Goal: Check status: Check status

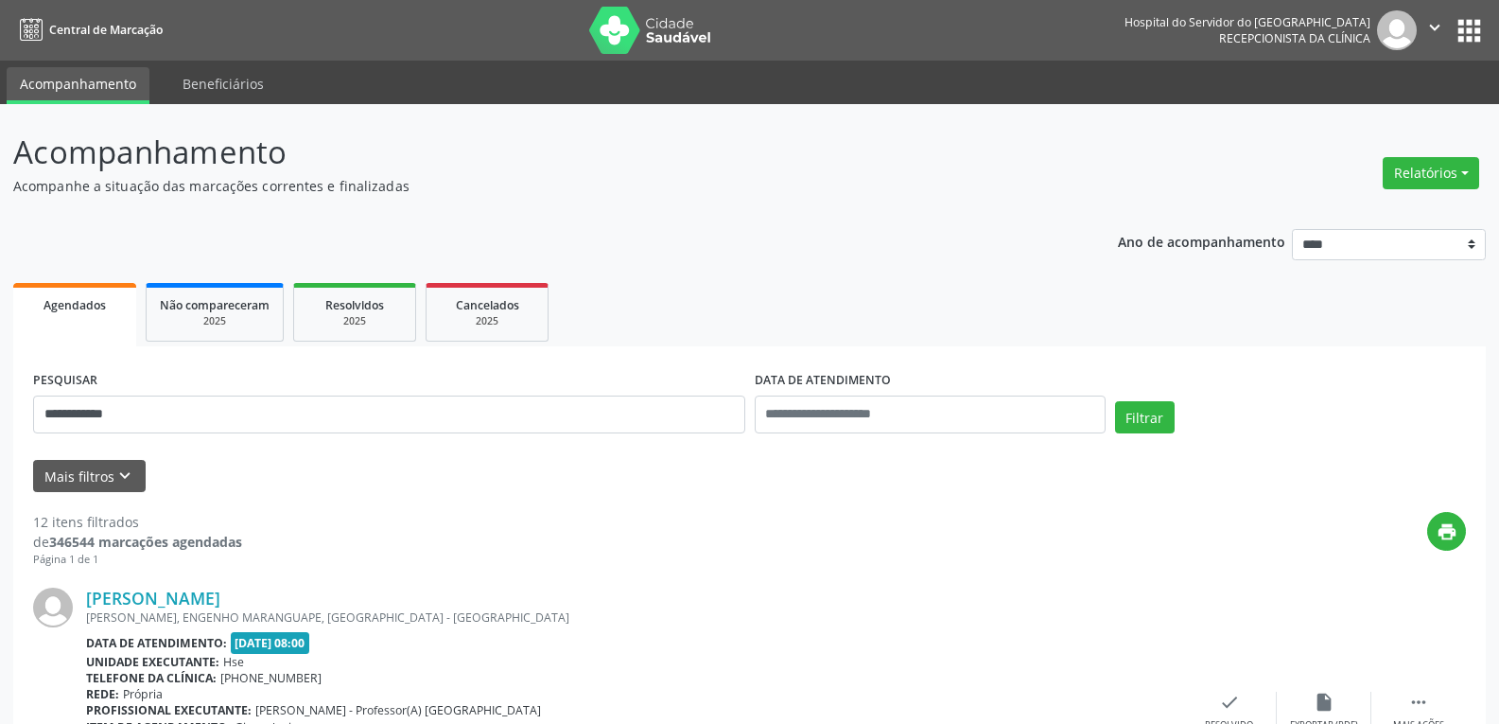
click at [1115, 401] on button "Filtrar" at bounding box center [1145, 417] width 60 height 32
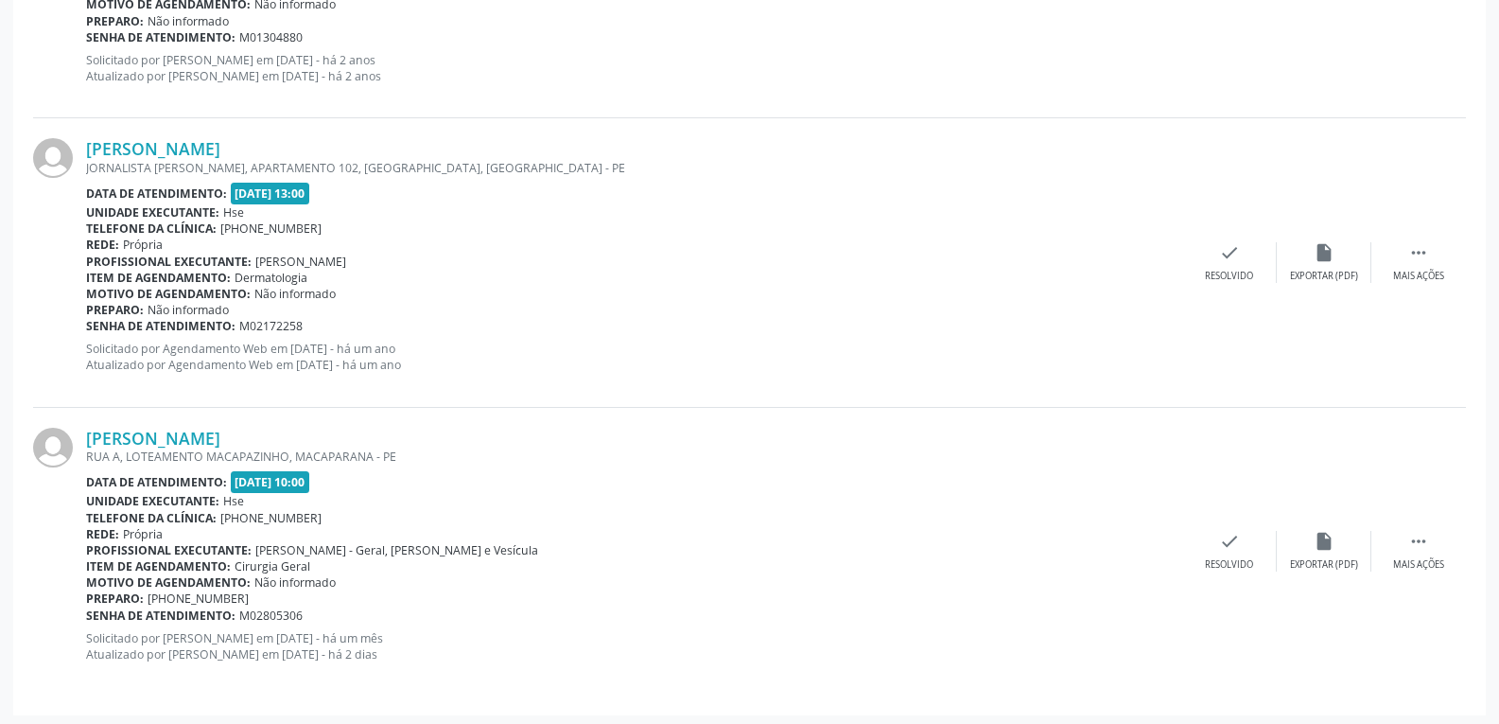
scroll to position [1899, 0]
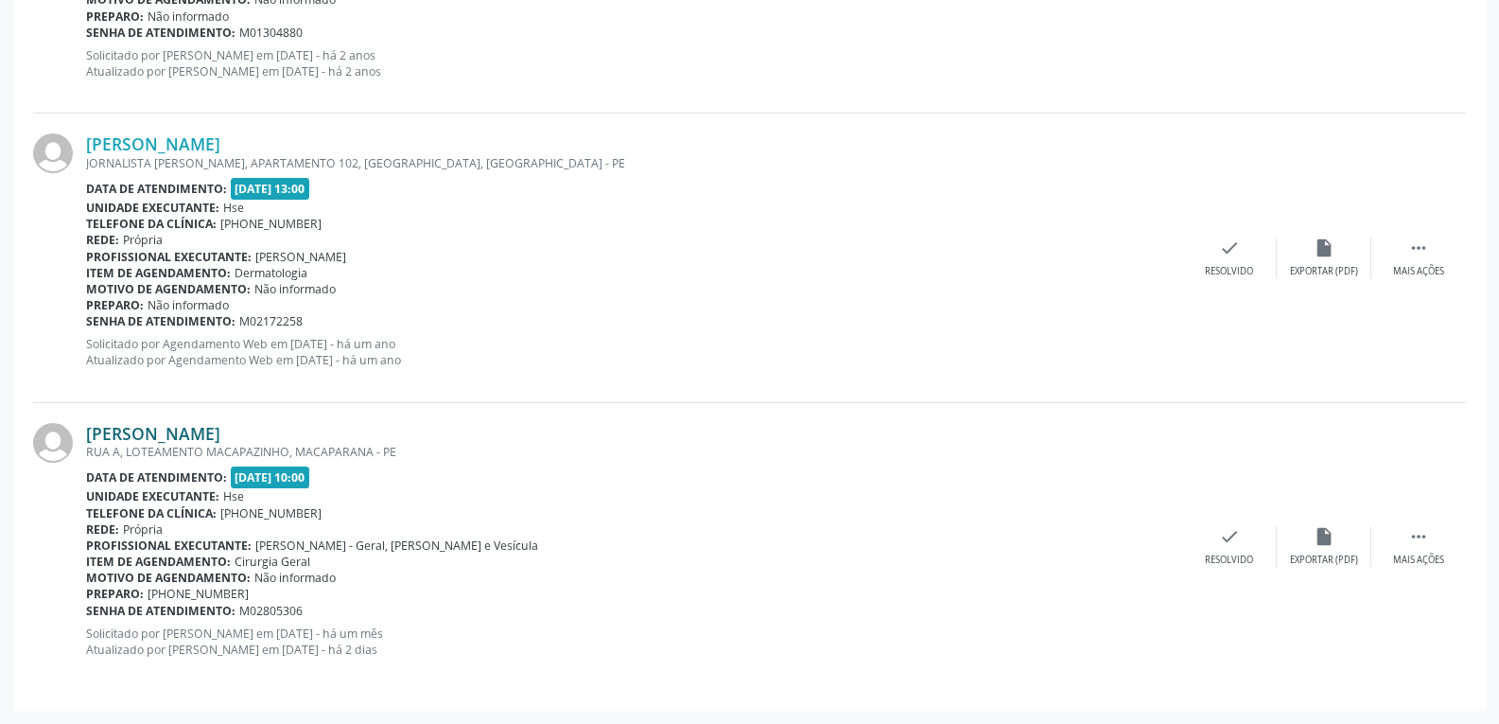
click at [182, 443] on link "[PERSON_NAME]" at bounding box center [153, 433] width 134 height 21
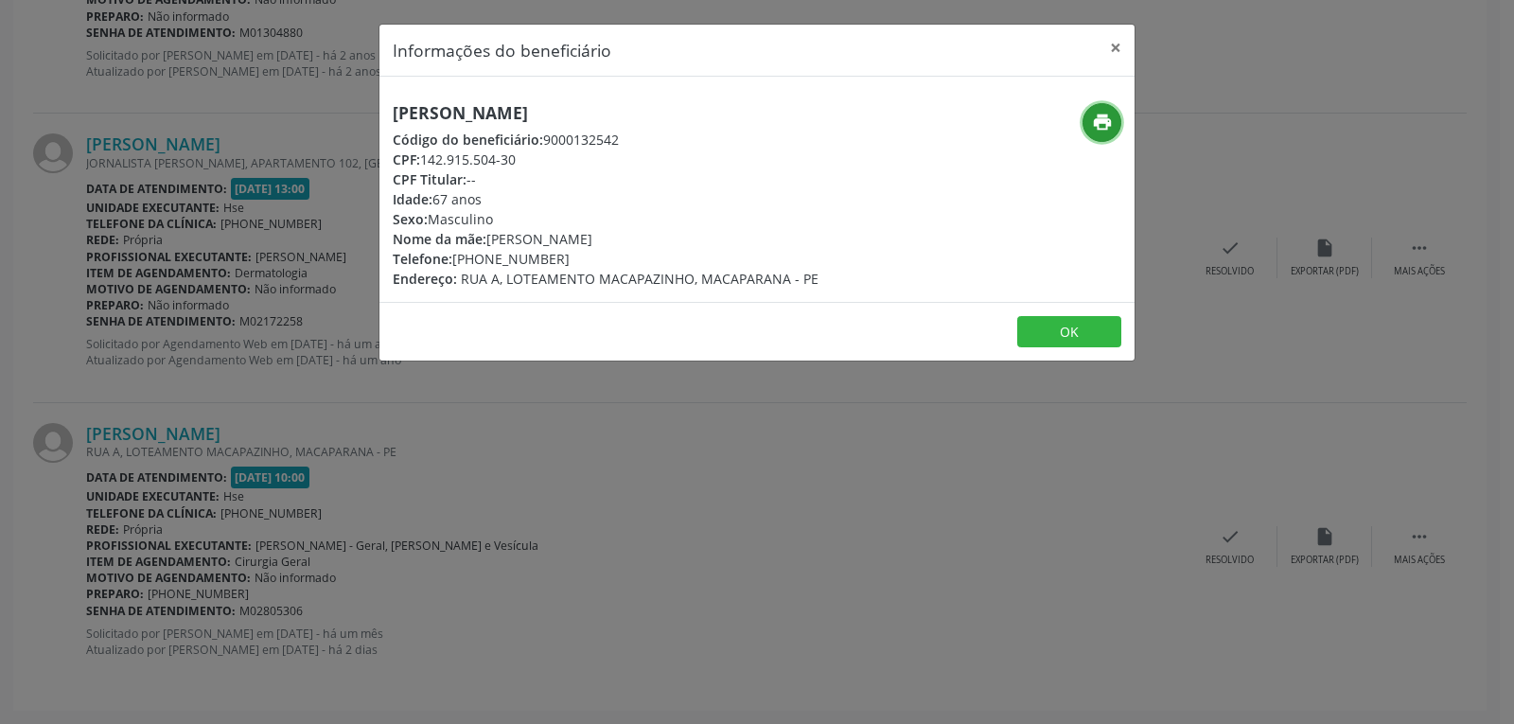
click at [1106, 124] on icon "print" at bounding box center [1102, 122] width 21 height 21
drag, startPoint x: 423, startPoint y: 159, endPoint x: 589, endPoint y: 158, distance: 166.5
click at [589, 158] on div "CPF: 142.915.504-30" at bounding box center [606, 159] width 426 height 20
copy div "142.915.504-30"
drag, startPoint x: 453, startPoint y: 259, endPoint x: 599, endPoint y: 259, distance: 145.7
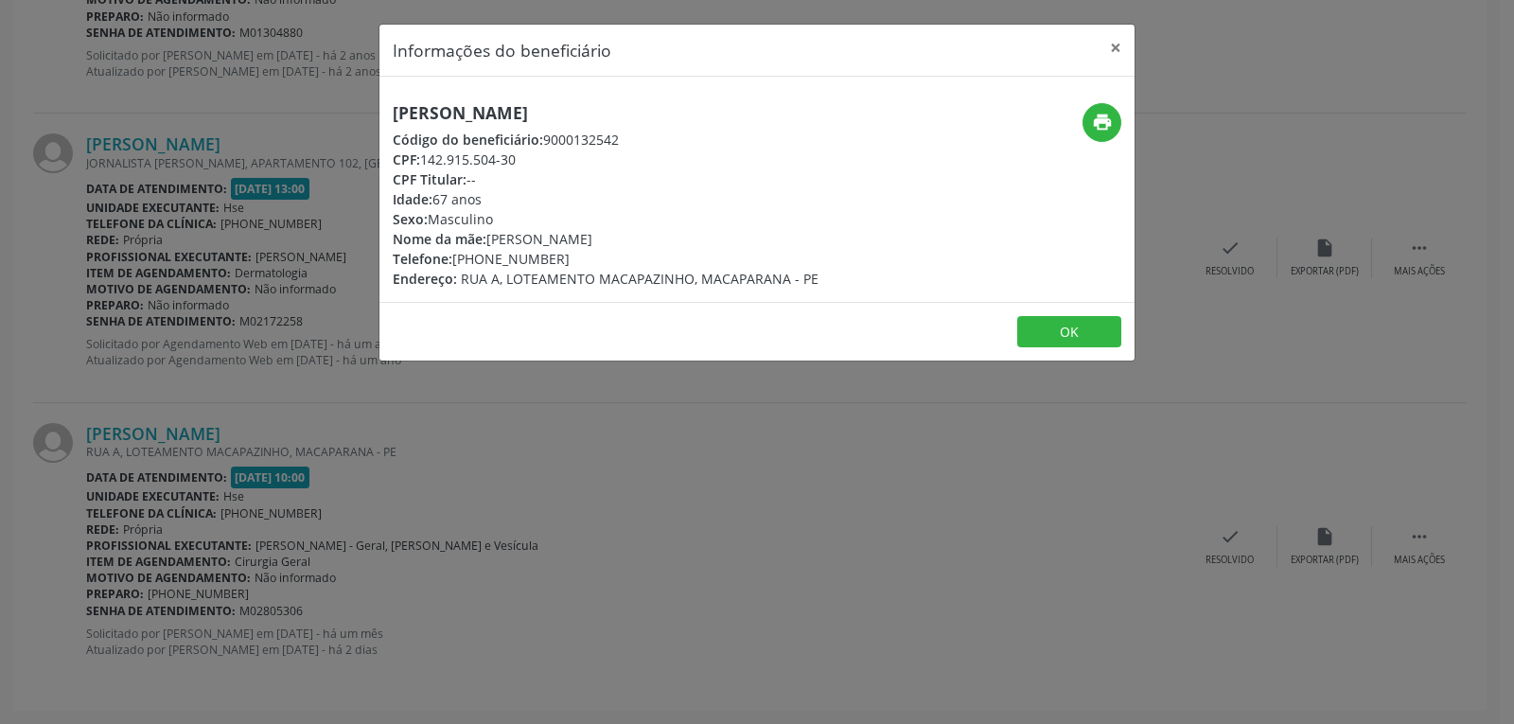
click at [599, 259] on div "Telefone: [PHONE_NUMBER]" at bounding box center [606, 259] width 426 height 20
copy div "[PHONE_NUMBER]"
click at [1120, 41] on button "×" at bounding box center [1115, 48] width 38 height 46
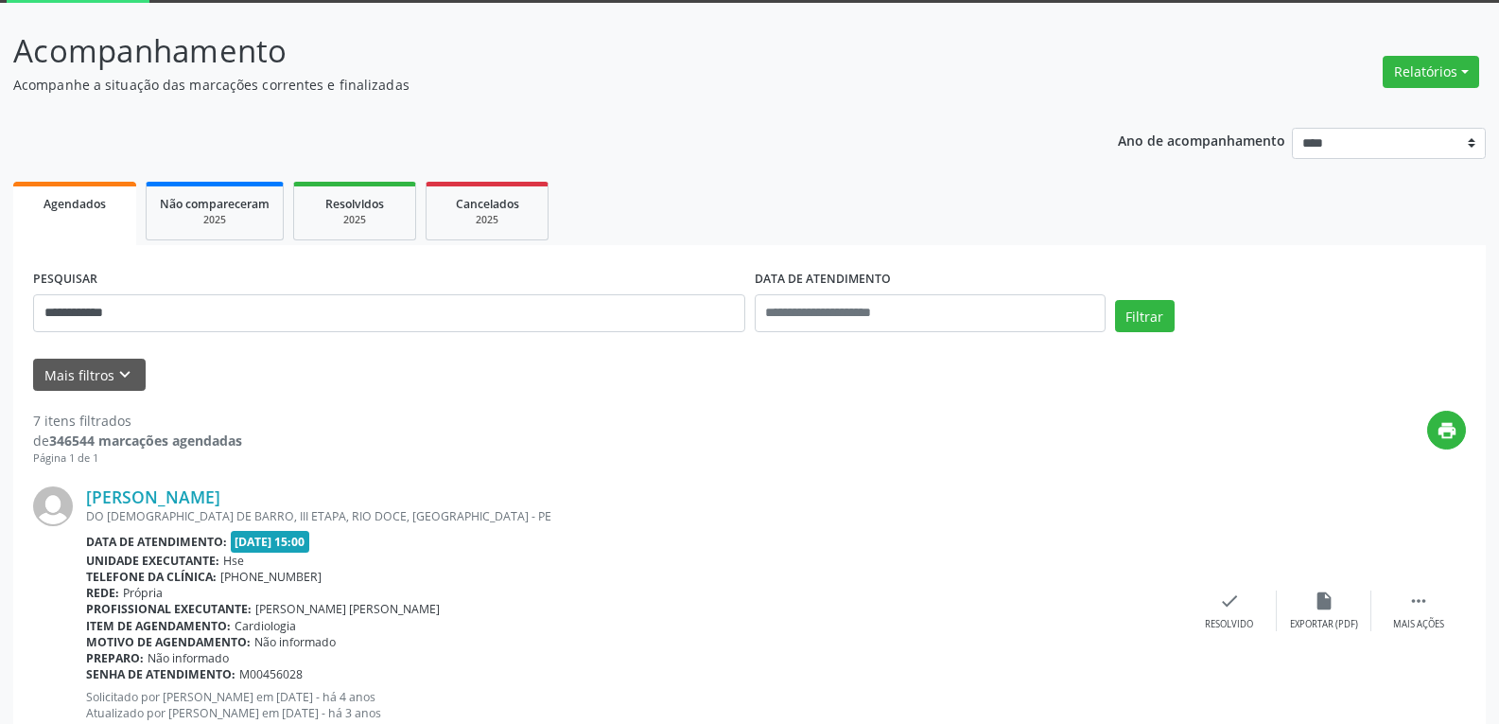
scroll to position [0, 0]
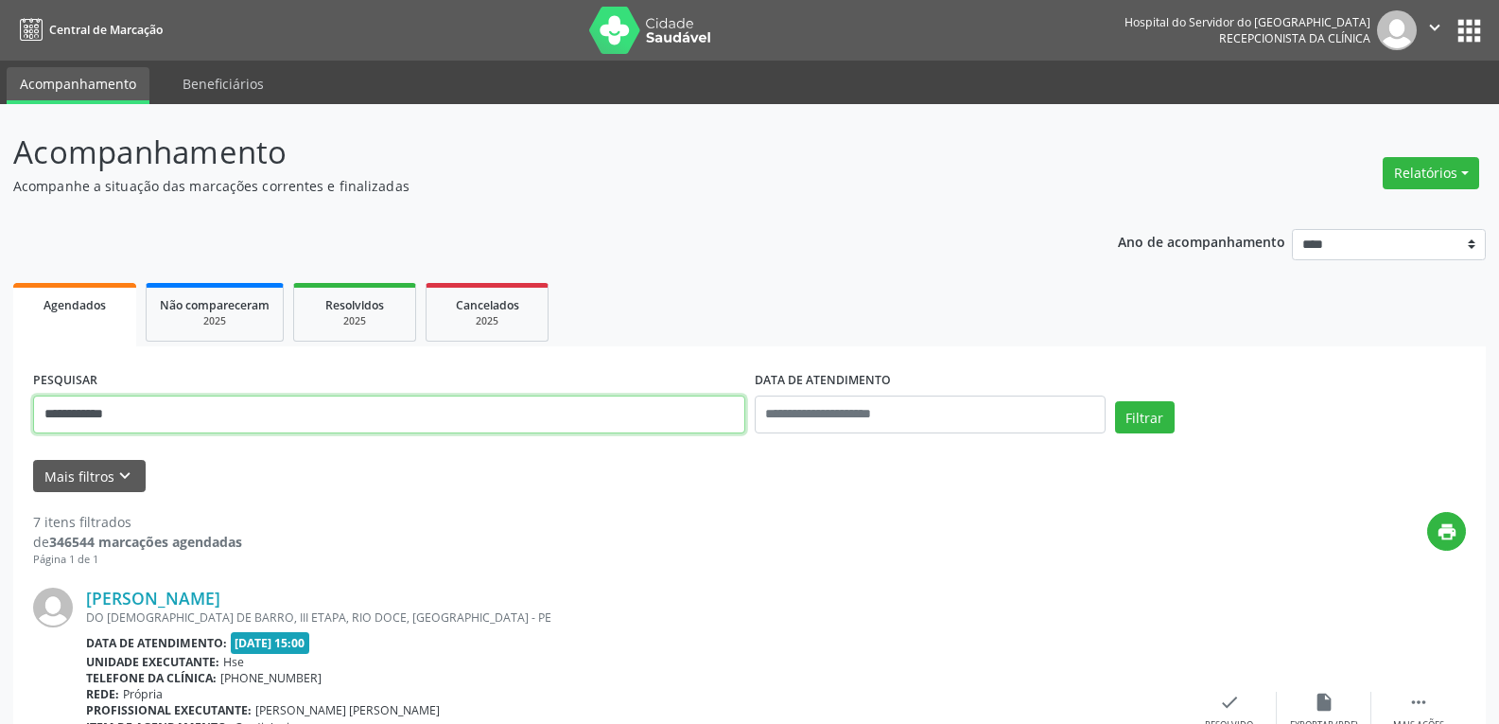
drag, startPoint x: 147, startPoint y: 423, endPoint x: 0, endPoint y: 369, distance: 156.2
click at [1115, 401] on button "Filtrar" at bounding box center [1145, 417] width 60 height 32
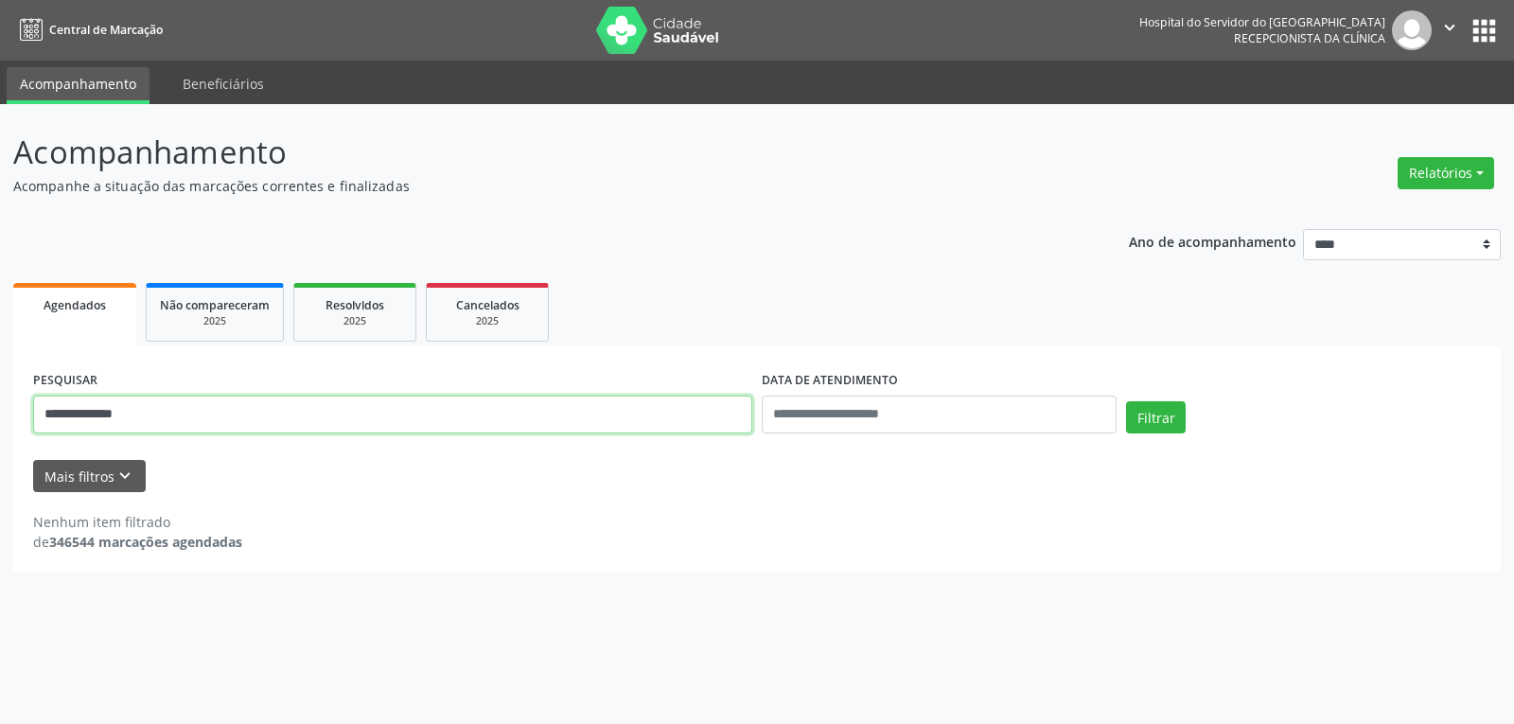
drag, startPoint x: 156, startPoint y: 420, endPoint x: 0, endPoint y: 379, distance: 161.3
click at [0, 379] on div "**********" at bounding box center [757, 414] width 1514 height 620
paste input "**********"
click at [1126, 401] on button "Filtrar" at bounding box center [1156, 417] width 60 height 32
drag, startPoint x: 291, startPoint y: 411, endPoint x: 0, endPoint y: 401, distance: 291.5
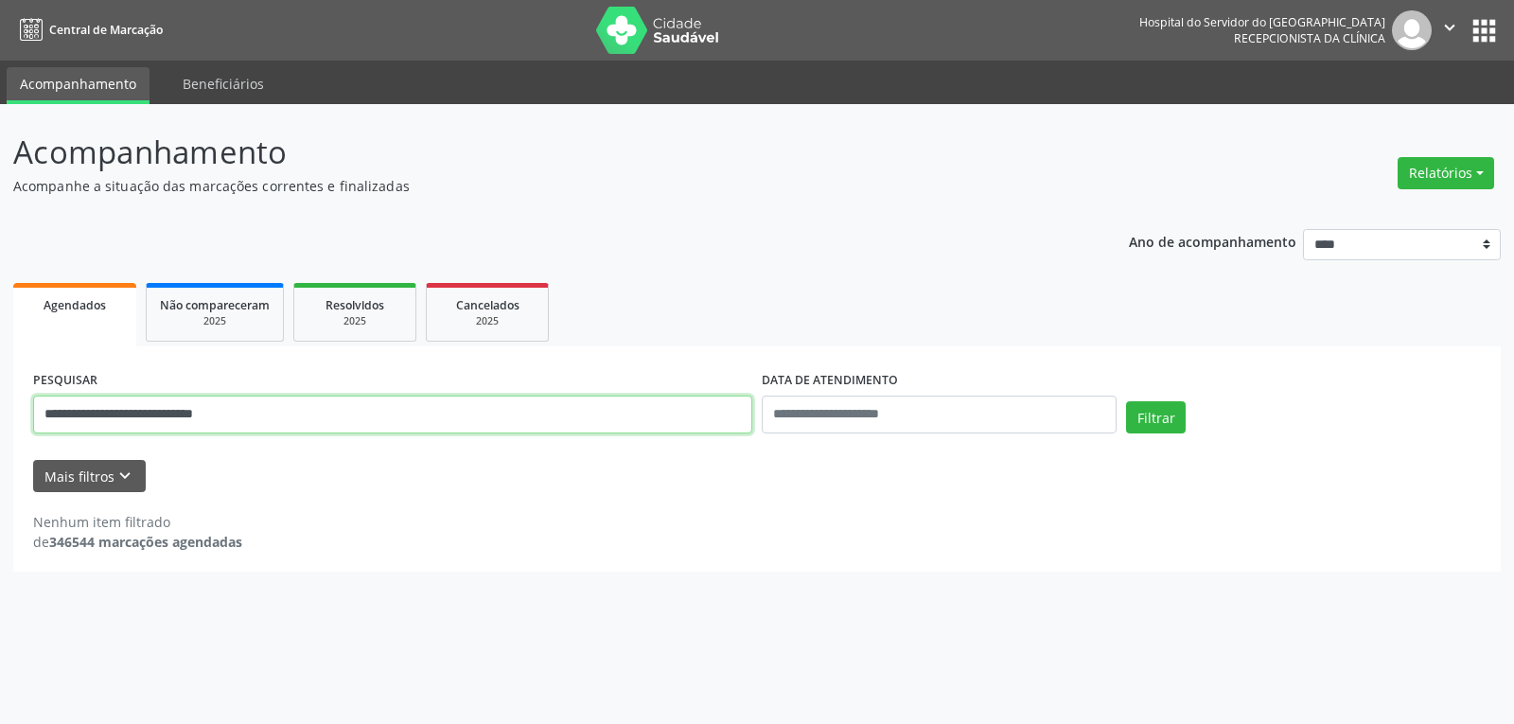
click at [0, 401] on div "**********" at bounding box center [757, 414] width 1514 height 620
click at [1126, 401] on button "Filtrar" at bounding box center [1156, 417] width 60 height 32
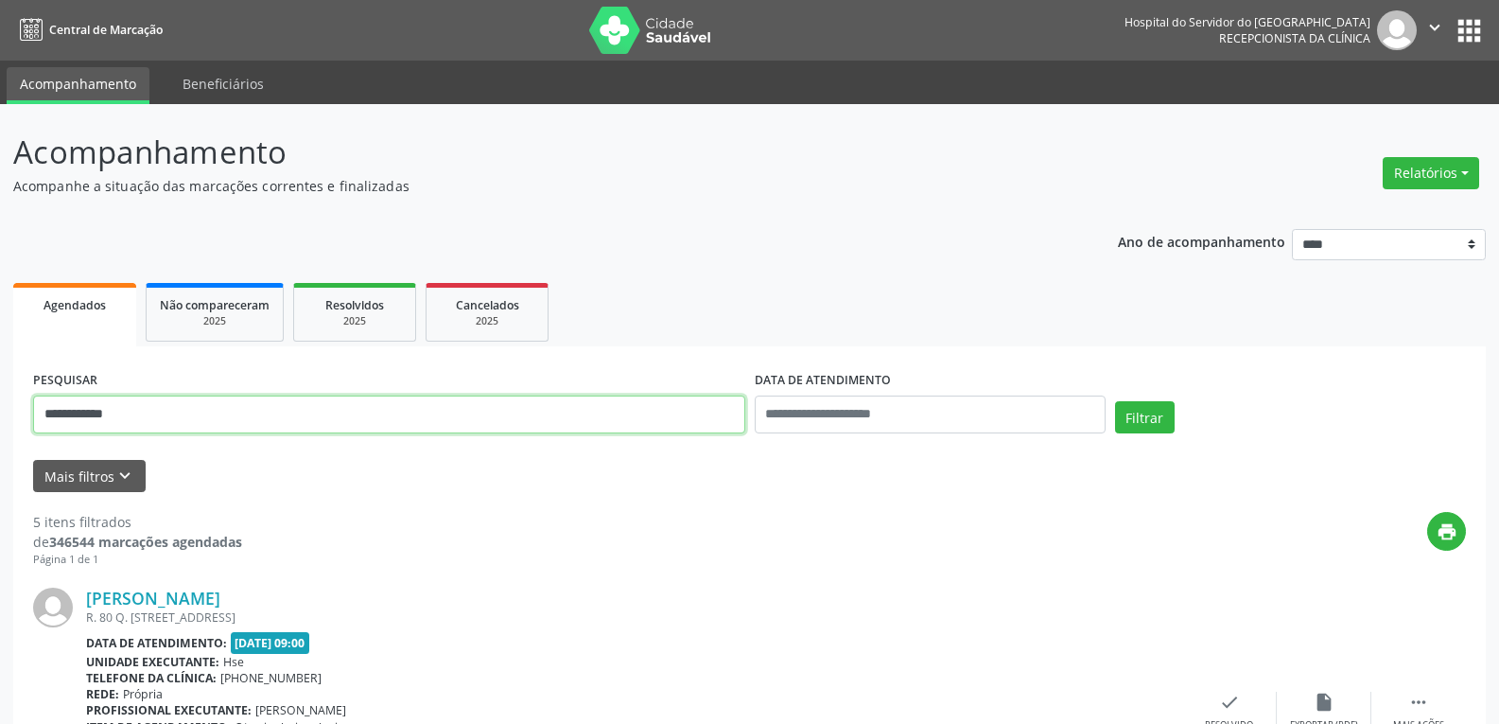
drag, startPoint x: 171, startPoint y: 417, endPoint x: 0, endPoint y: 369, distance: 177.9
type input "**********"
click at [1115, 401] on button "Filtrar" at bounding box center [1145, 417] width 60 height 32
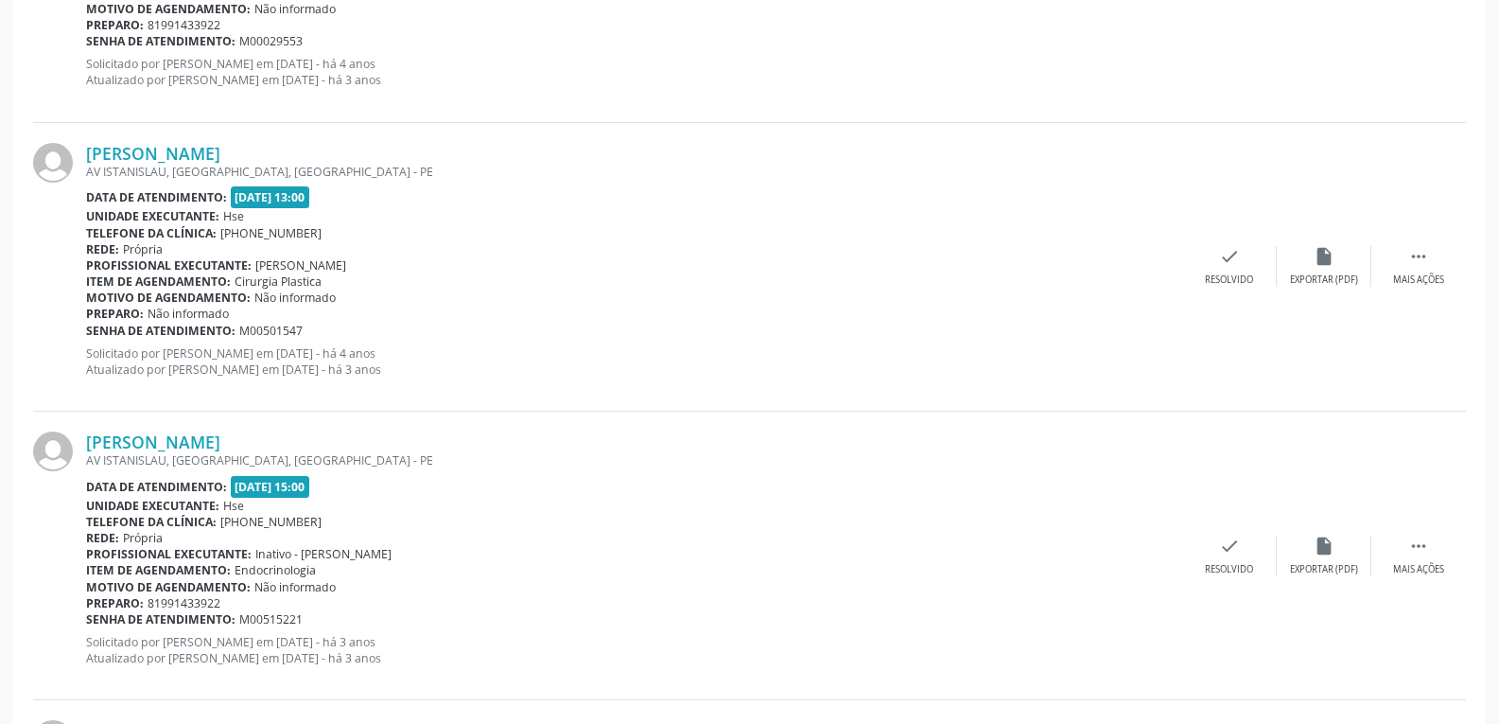
scroll to position [1032, 0]
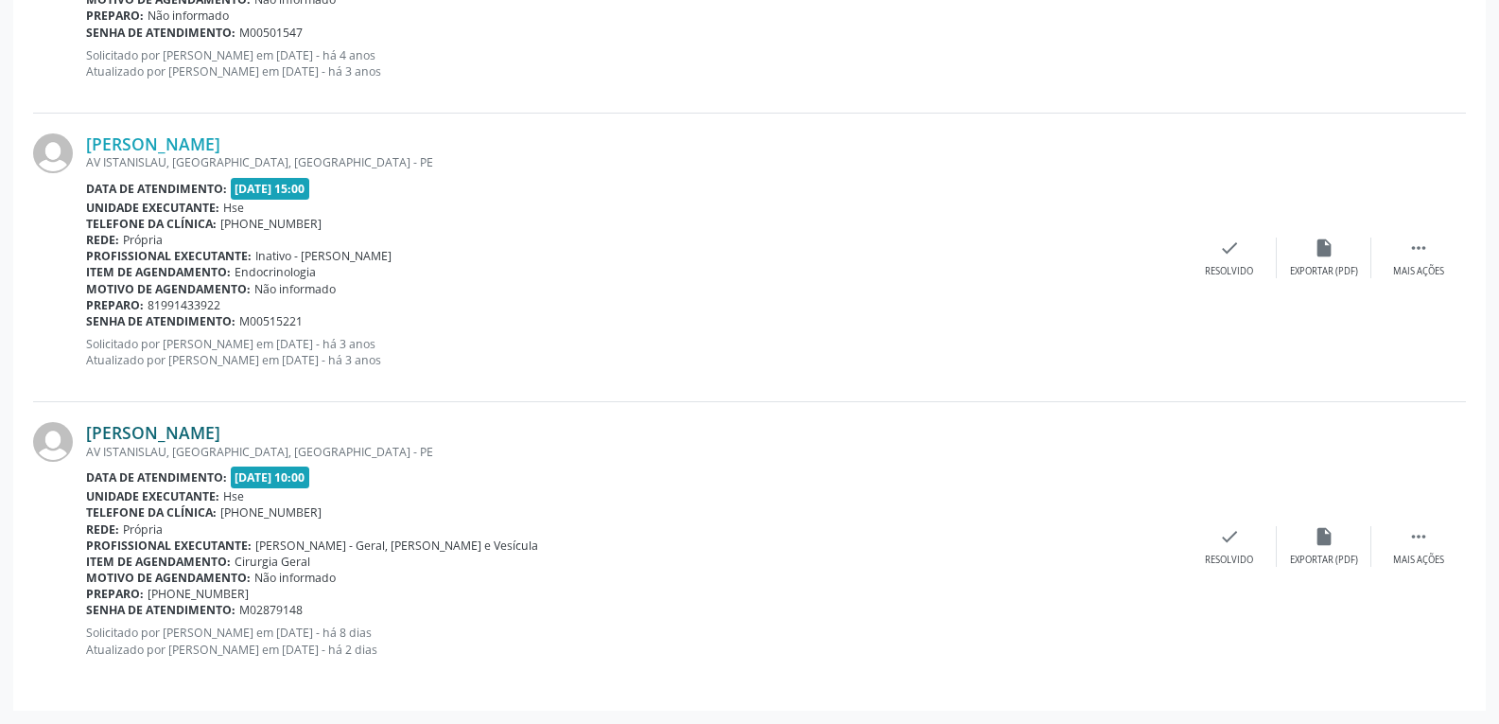
click at [145, 425] on link "[PERSON_NAME]" at bounding box center [153, 432] width 134 height 21
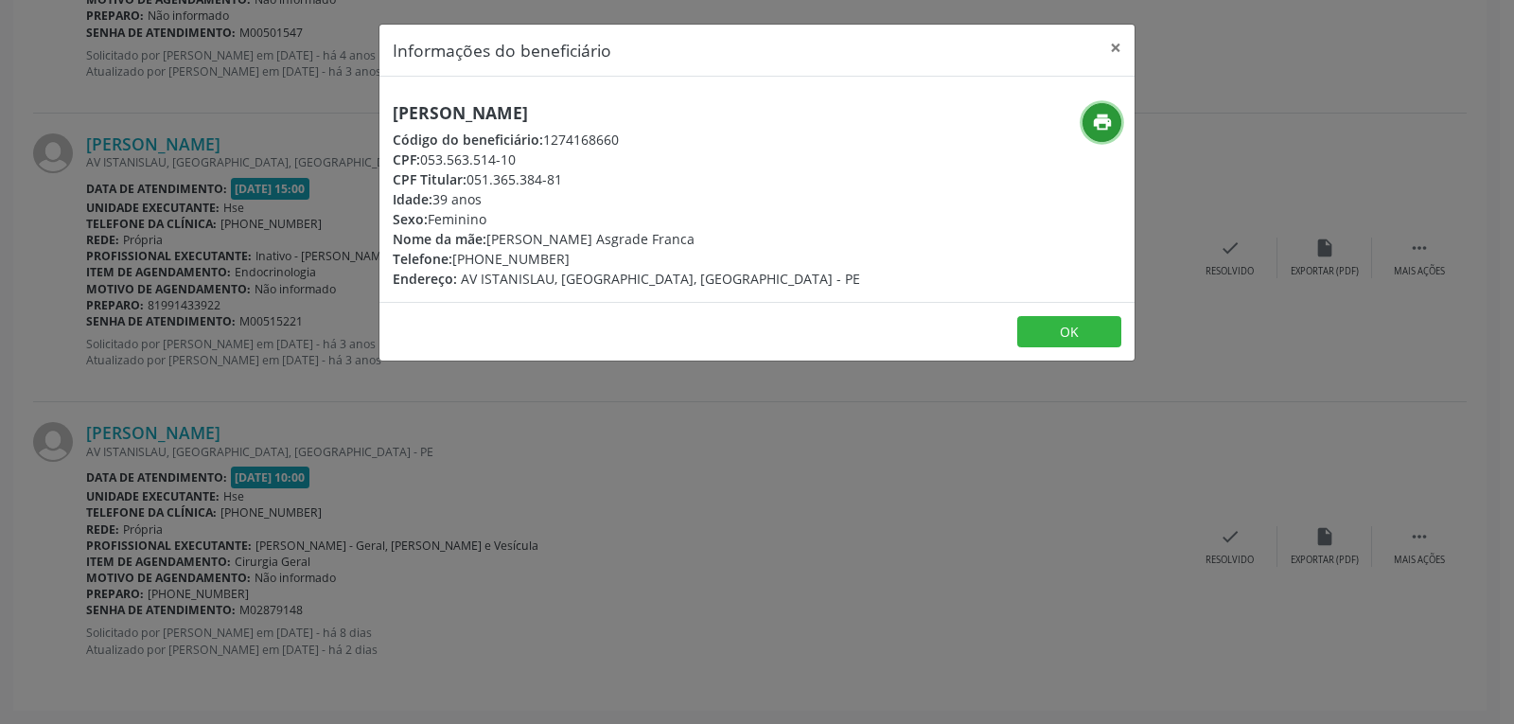
click at [1099, 111] on button "print" at bounding box center [1101, 122] width 39 height 39
drag, startPoint x: 471, startPoint y: 175, endPoint x: 648, endPoint y: 187, distance: 177.3
click at [648, 187] on div "CPF Titular: 051.365.384-81" at bounding box center [626, 179] width 467 height 20
copy div "051.365.384-81"
drag, startPoint x: 480, startPoint y: 260, endPoint x: 588, endPoint y: 259, distance: 108.8
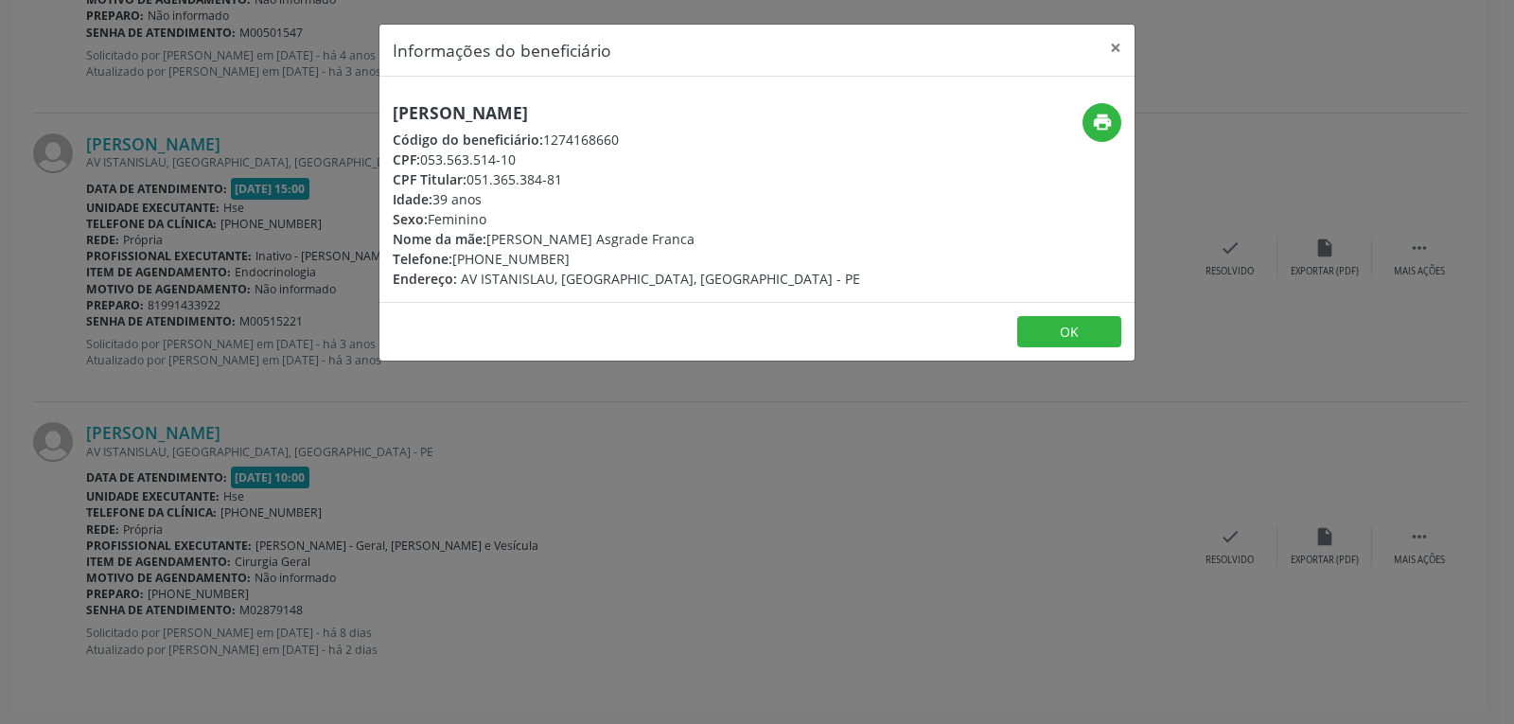
click at [588, 259] on div "Telefone: [PHONE_NUMBER]" at bounding box center [626, 259] width 467 height 20
copy div "99143-3922"
click at [1119, 45] on button "×" at bounding box center [1115, 48] width 38 height 46
